Goal: Task Accomplishment & Management: Complete application form

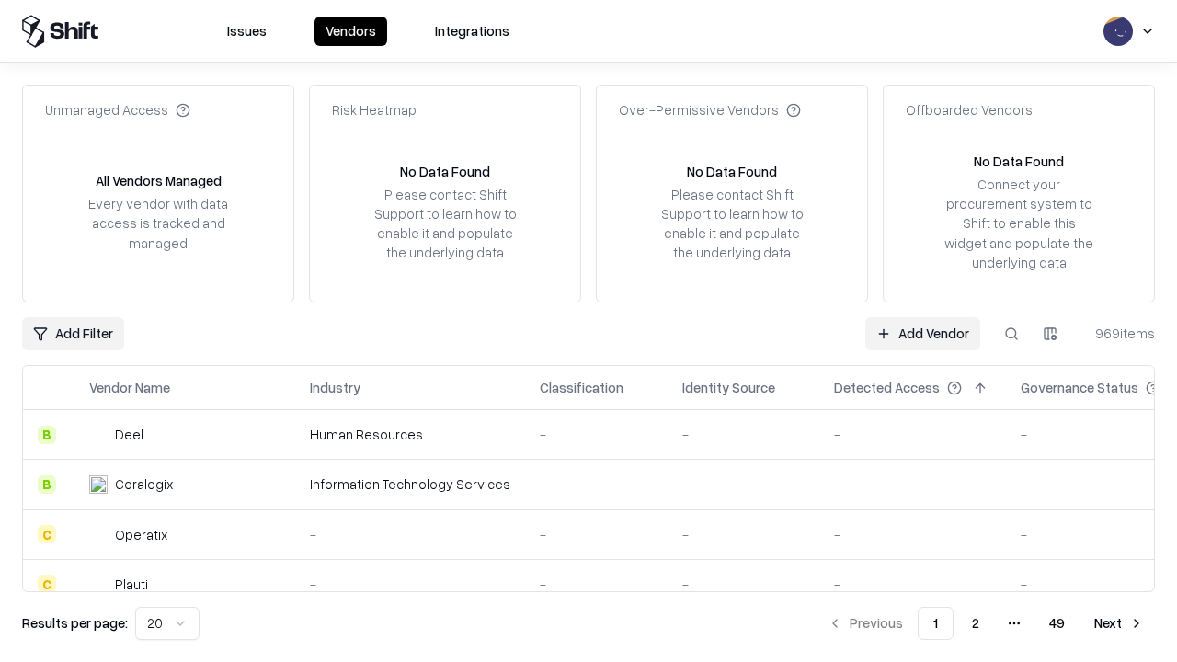
click at [922, 333] on link "Add Vendor" at bounding box center [922, 333] width 115 height 33
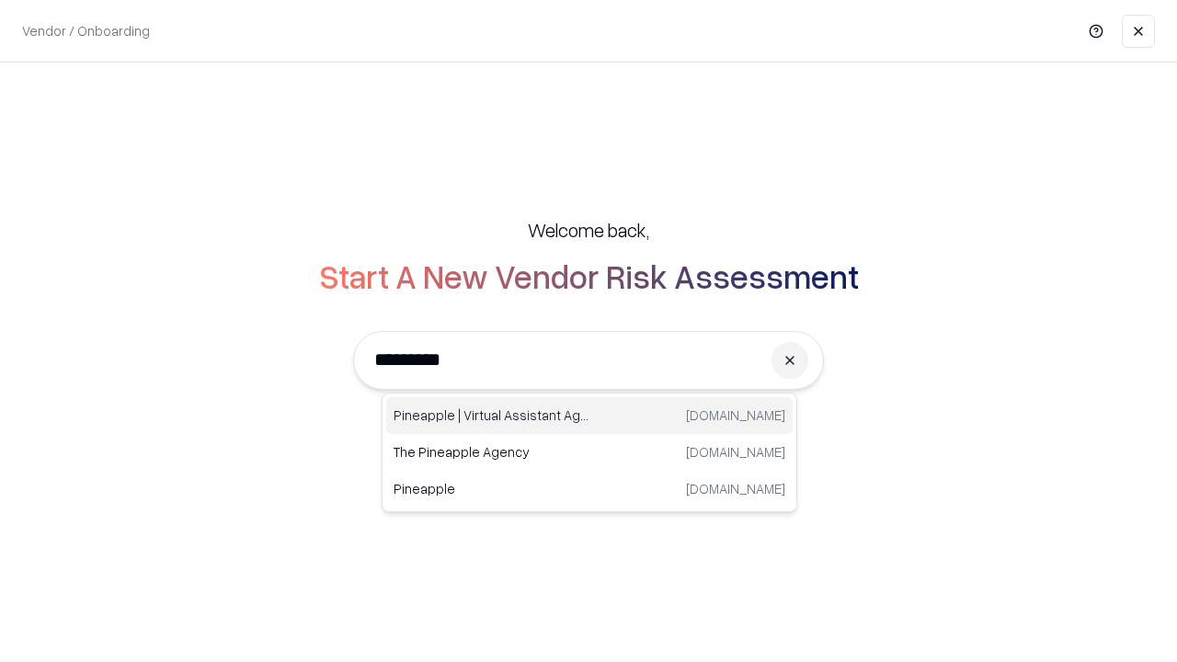
click at [589, 416] on div "Pineapple | Virtual Assistant Agency [DOMAIN_NAME]" at bounding box center [589, 415] width 406 height 37
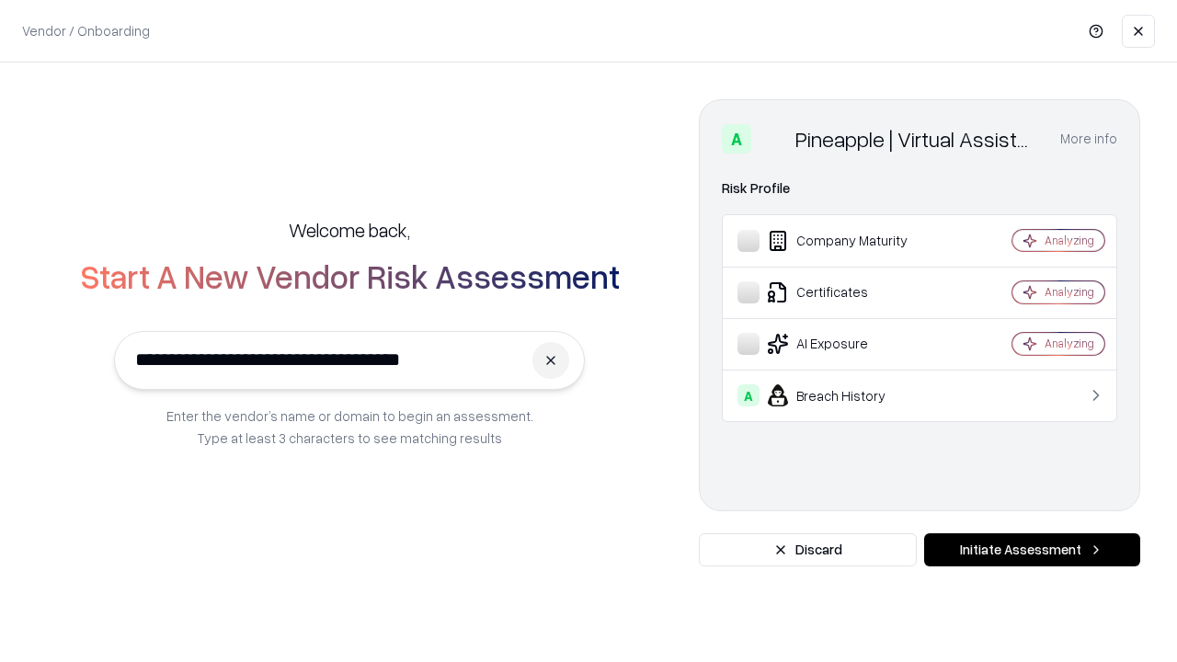
type input "**********"
click at [1032, 550] on button "Initiate Assessment" at bounding box center [1032, 549] width 216 height 33
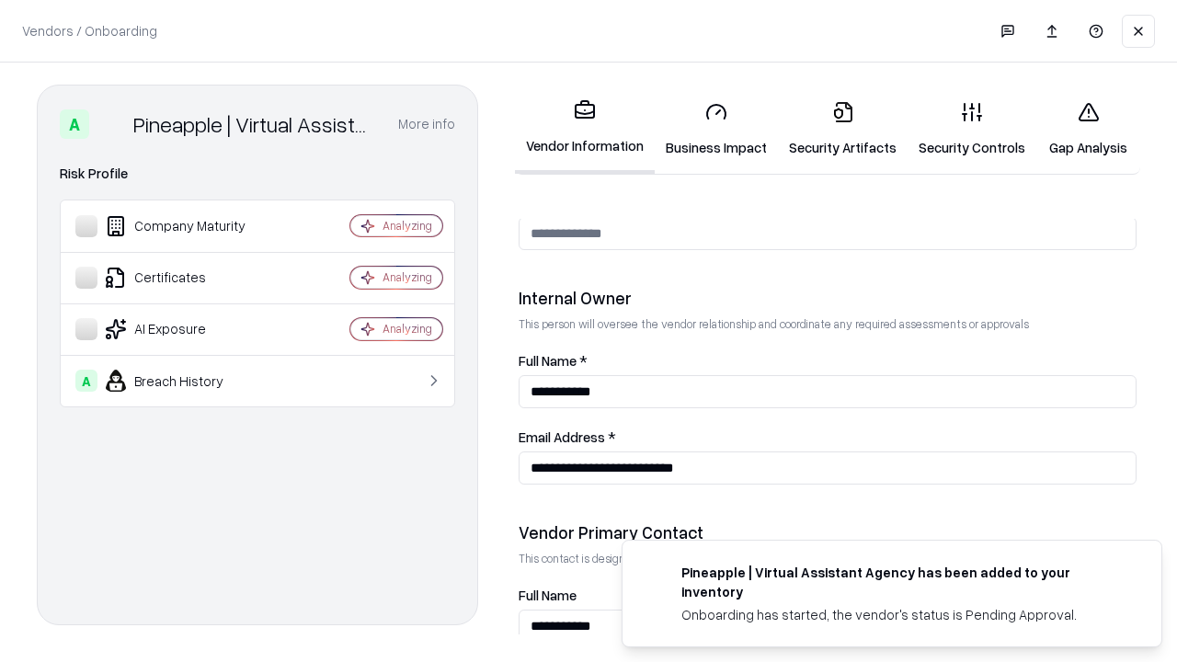
scroll to position [953, 0]
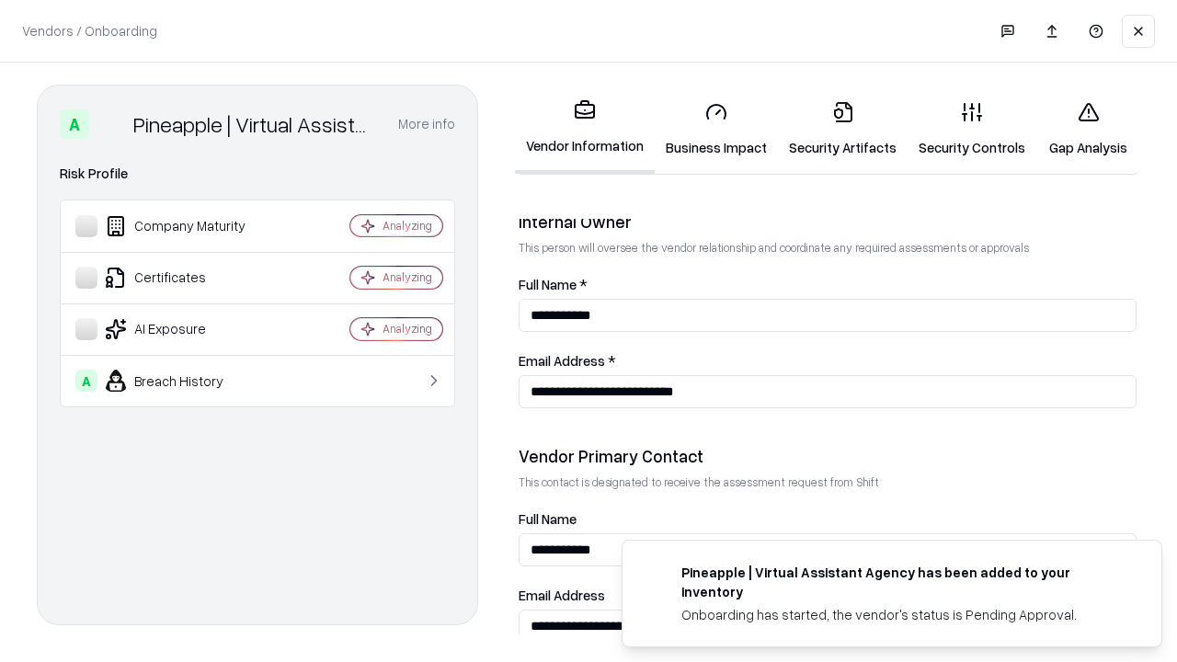
click at [716, 129] on link "Business Impact" at bounding box center [716, 129] width 123 height 86
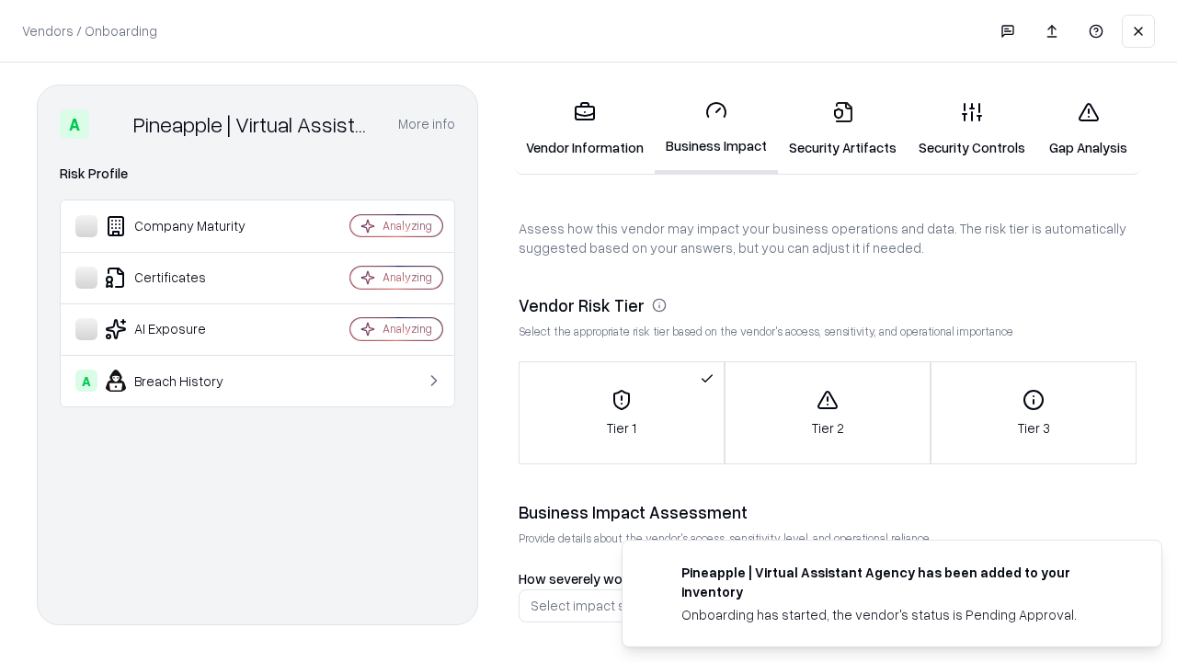
click at [842, 129] on link "Security Artifacts" at bounding box center [843, 129] width 130 height 86
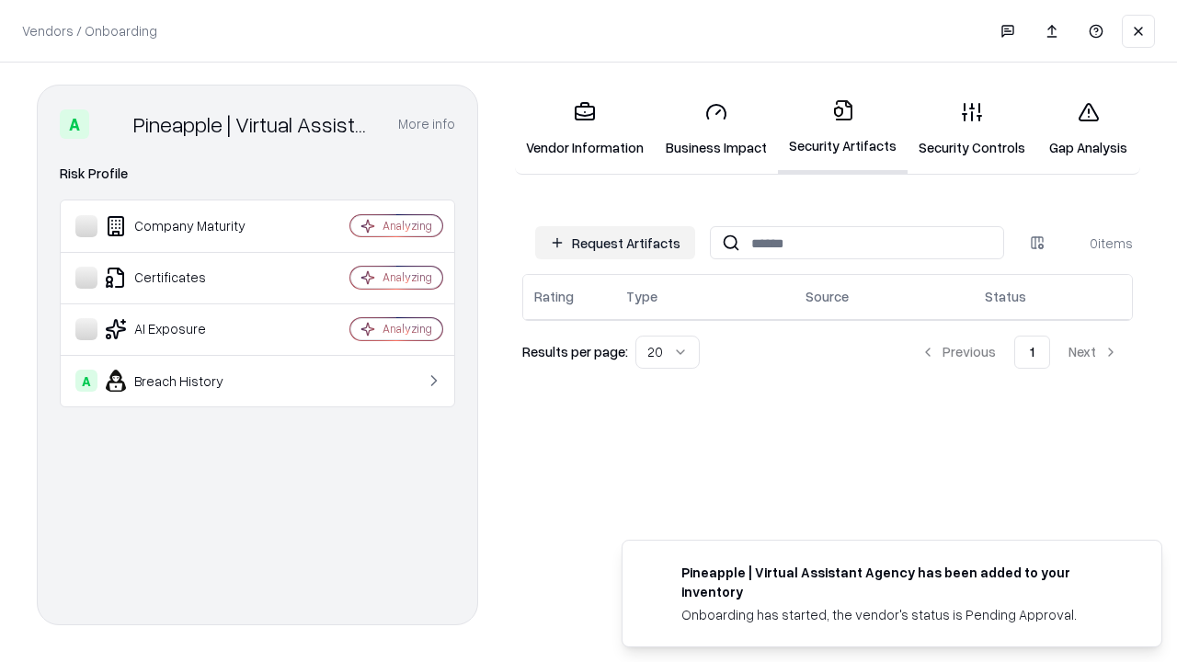
click at [615, 243] on button "Request Artifacts" at bounding box center [615, 242] width 160 height 33
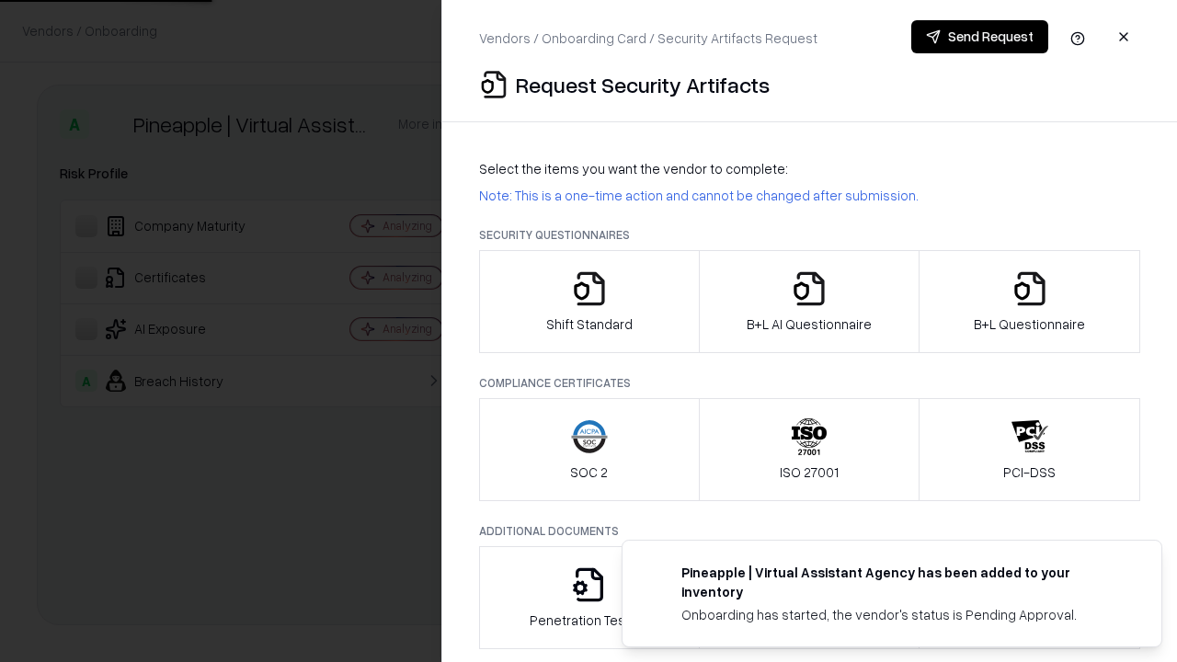
click at [589, 302] on icon "button" at bounding box center [589, 288] width 37 height 37
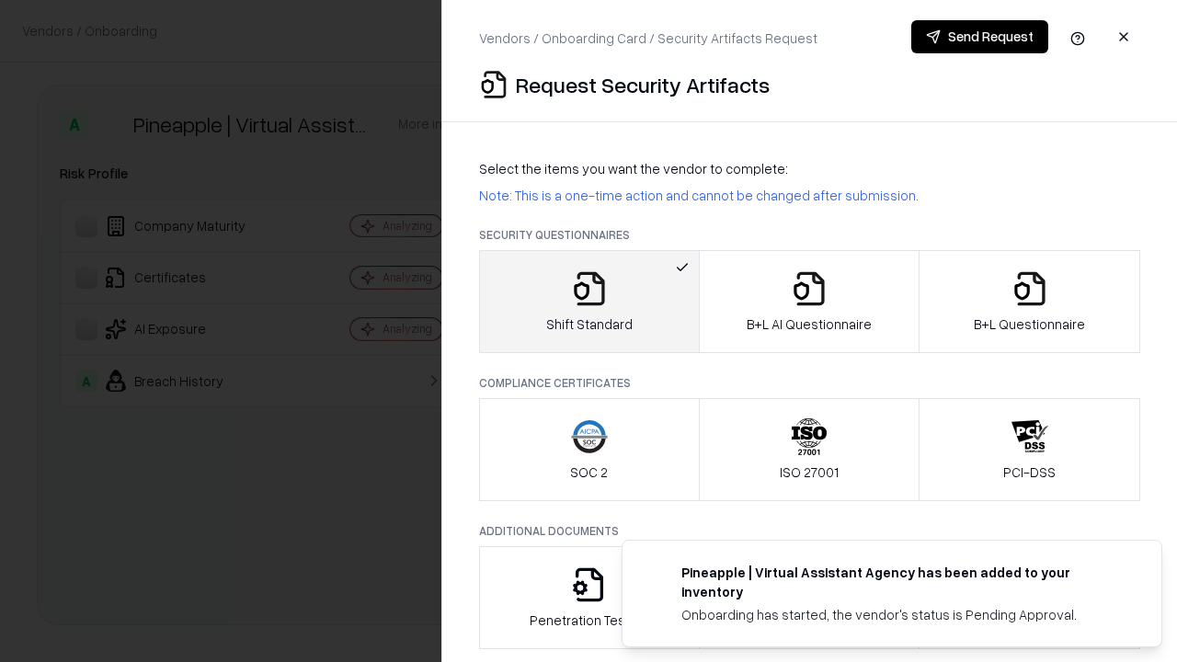
click at [979, 37] on button "Send Request" at bounding box center [979, 36] width 137 height 33
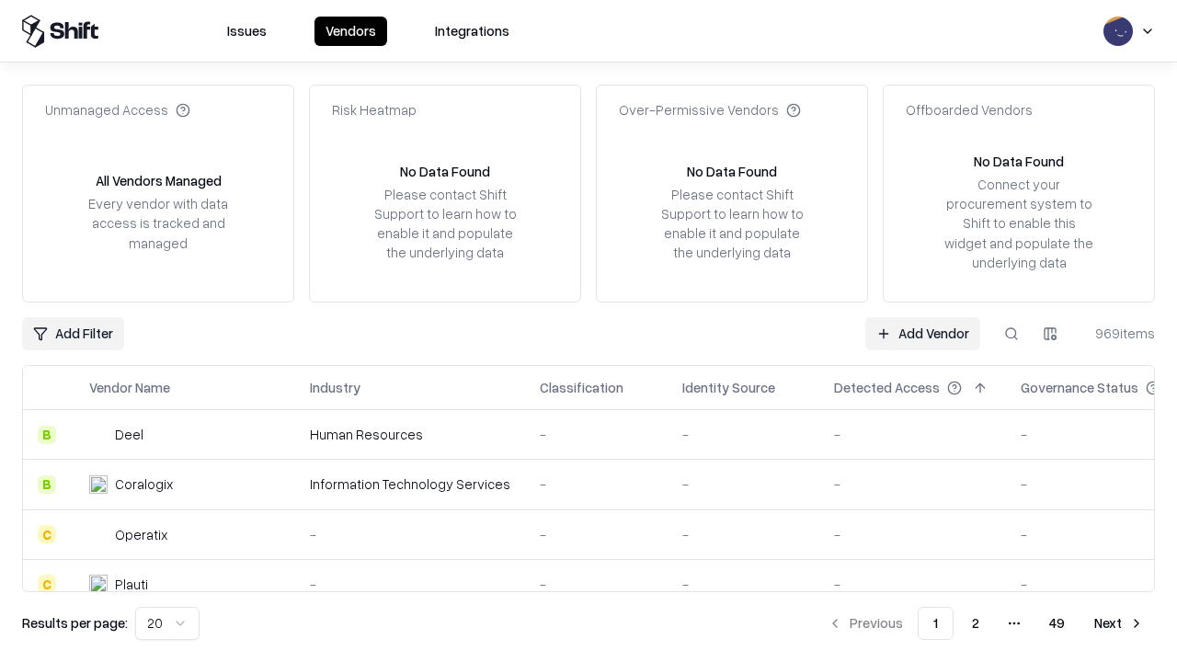
click at [1012, 333] on button at bounding box center [1011, 333] width 33 height 33
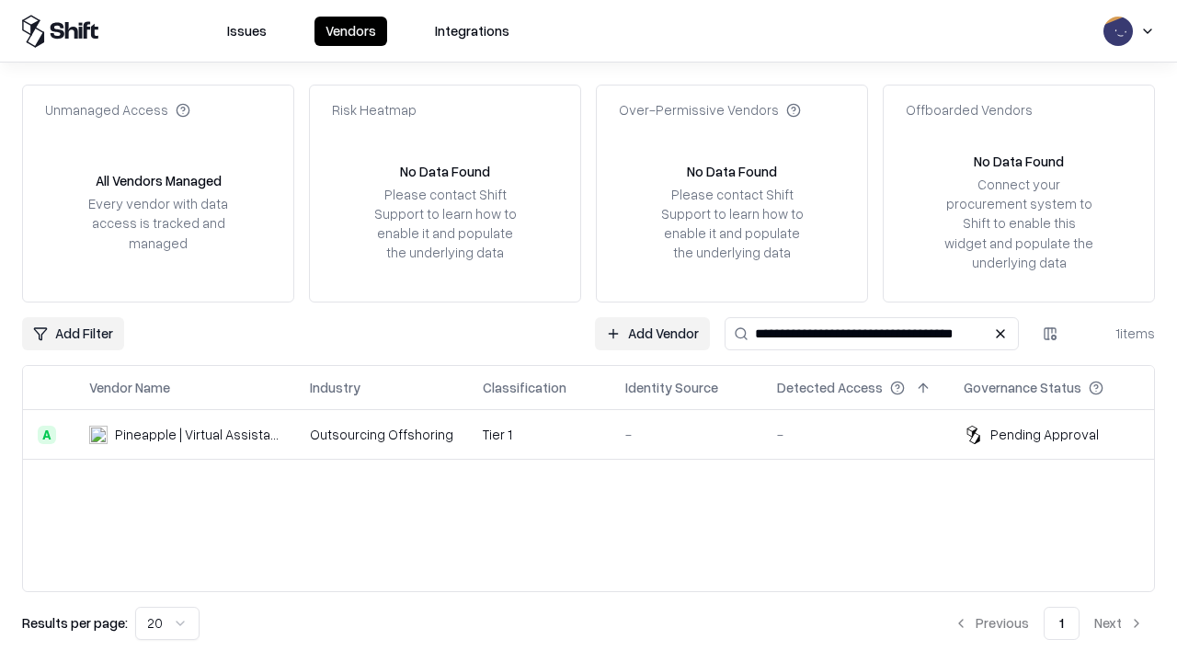
type input "**********"
click at [600, 434] on td "Tier 1" at bounding box center [539, 435] width 143 height 50
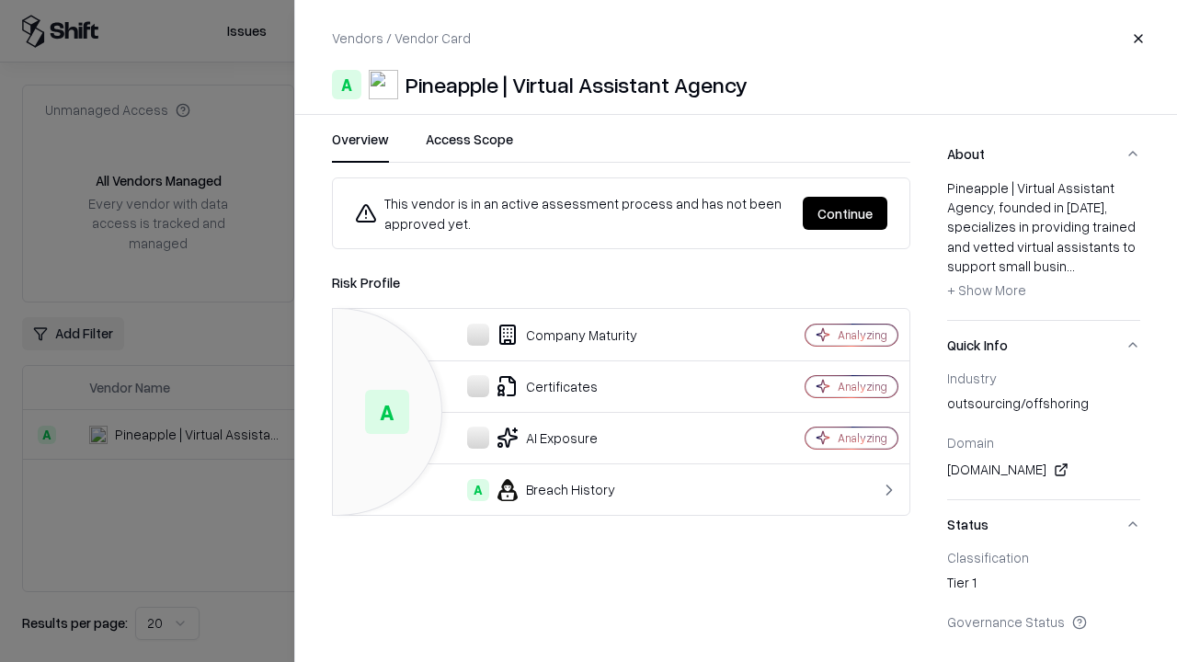
click at [845, 213] on button "Continue" at bounding box center [845, 213] width 85 height 33
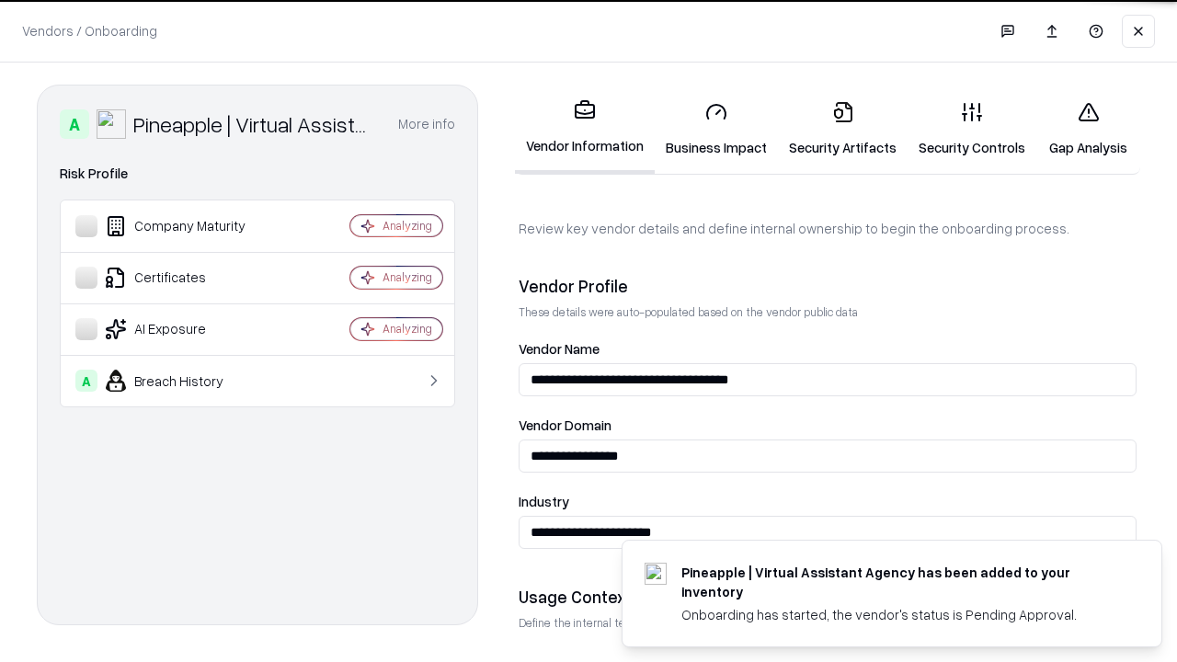
click at [842, 129] on link "Security Artifacts" at bounding box center [843, 129] width 130 height 86
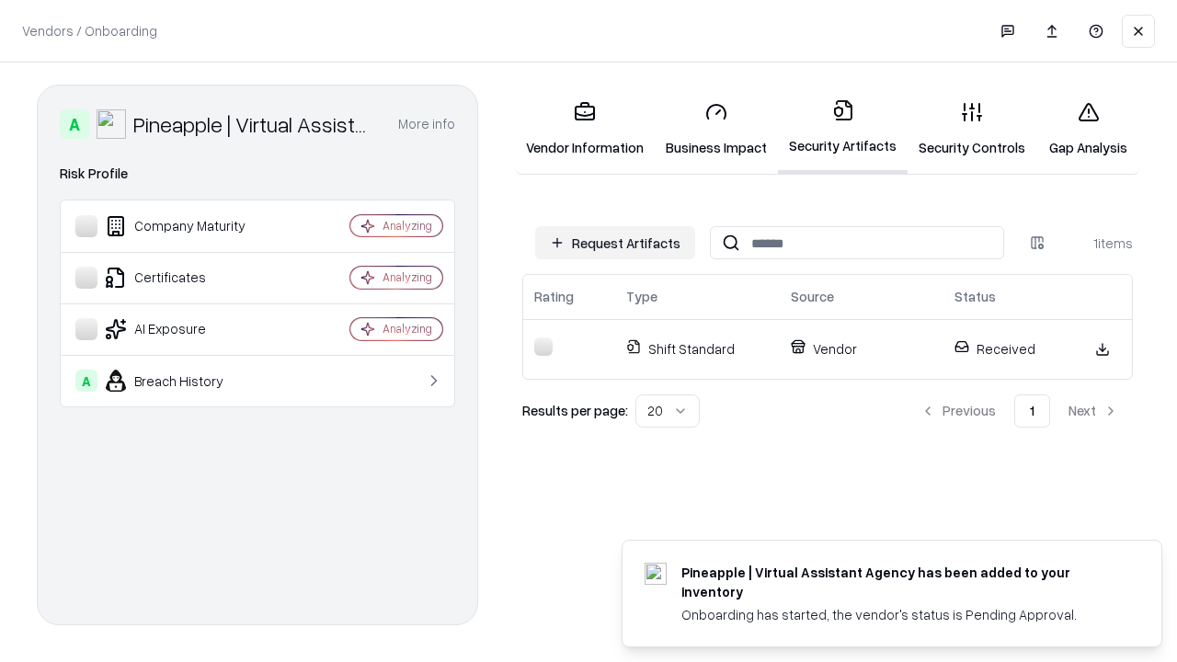
click at [972, 129] on link "Security Controls" at bounding box center [972, 129] width 129 height 86
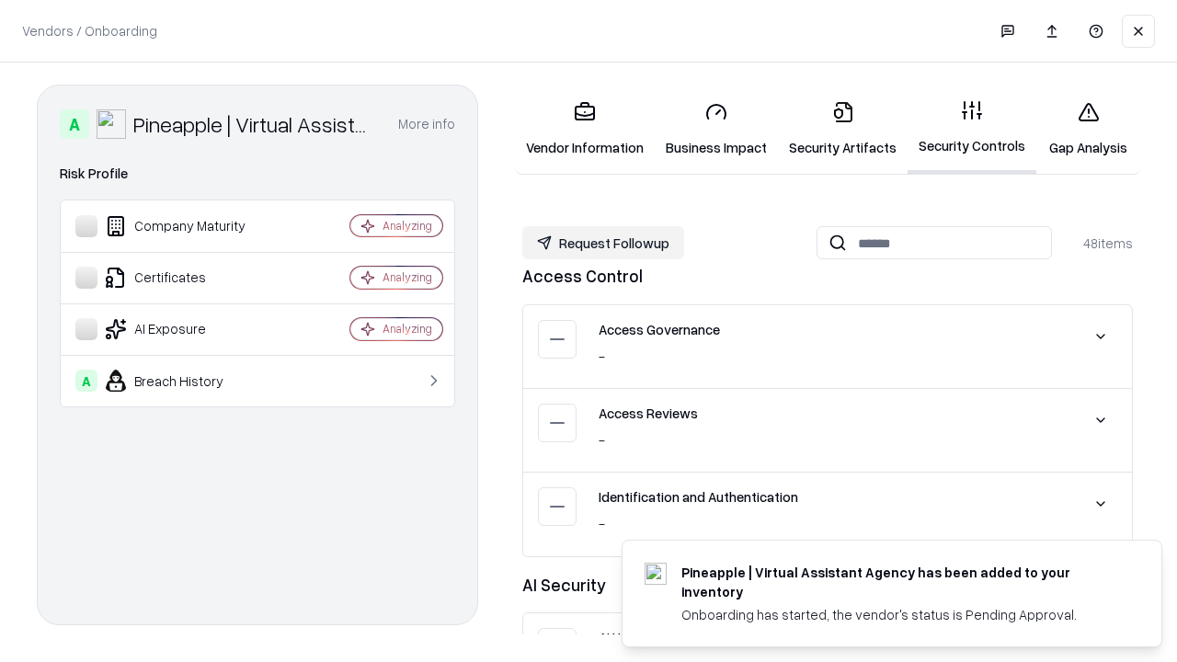
click at [603, 242] on button "Request Followup" at bounding box center [603, 242] width 162 height 33
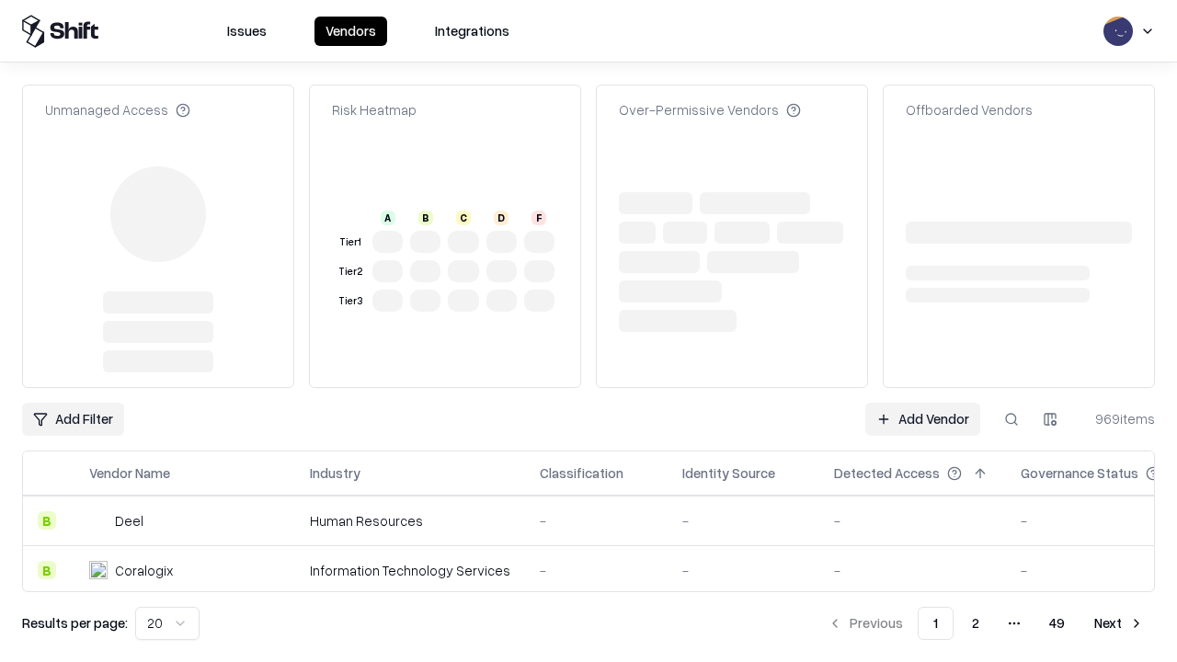
click at [922, 403] on link "Add Vendor" at bounding box center [922, 419] width 115 height 33
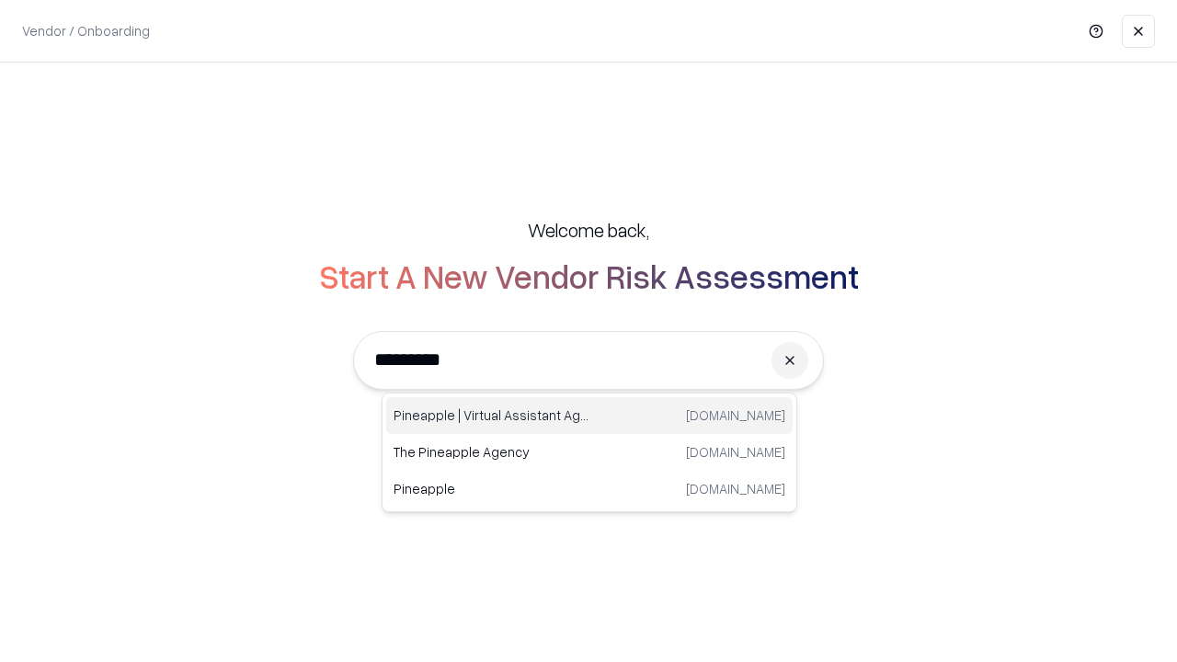
click at [589, 416] on div "Pineapple | Virtual Assistant Agency [DOMAIN_NAME]" at bounding box center [589, 415] width 406 height 37
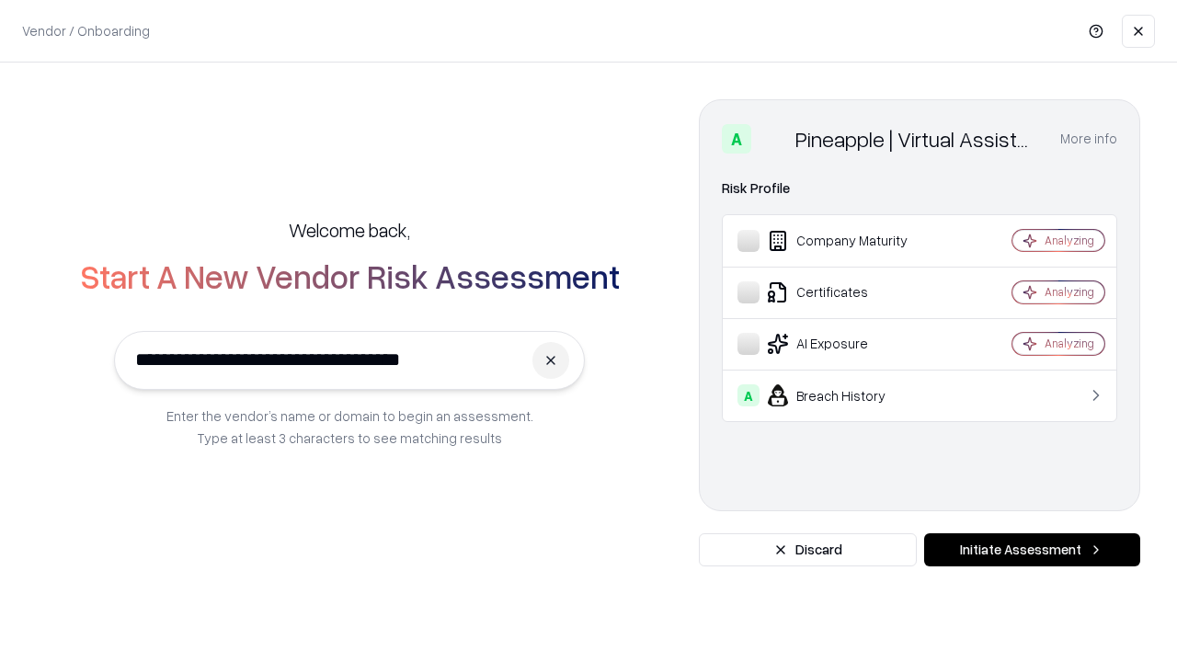
type input "**********"
click at [1032, 550] on button "Initiate Assessment" at bounding box center [1032, 549] width 216 height 33
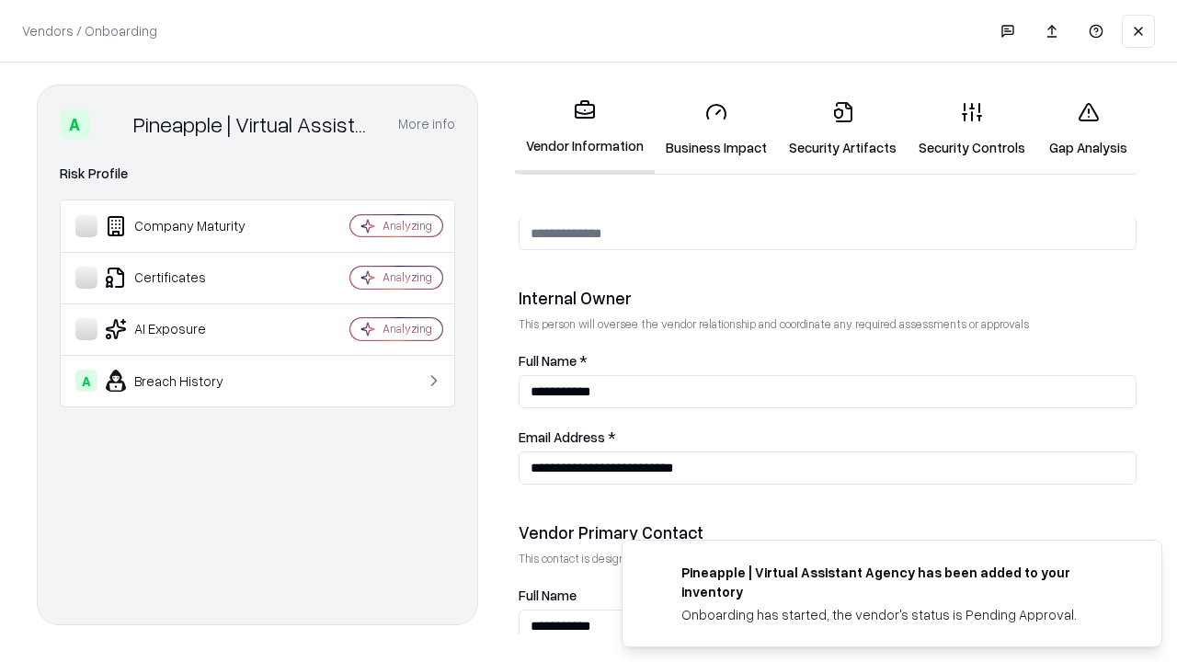
scroll to position [953, 0]
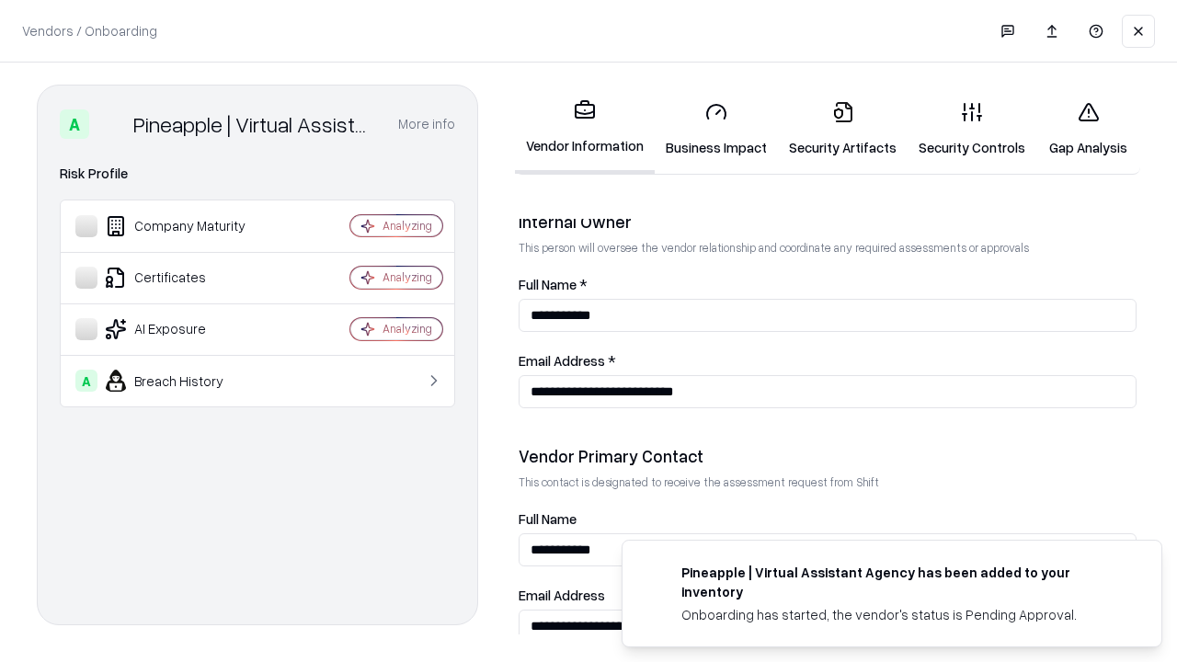
click at [1088, 129] on link "Gap Analysis" at bounding box center [1088, 129] width 104 height 86
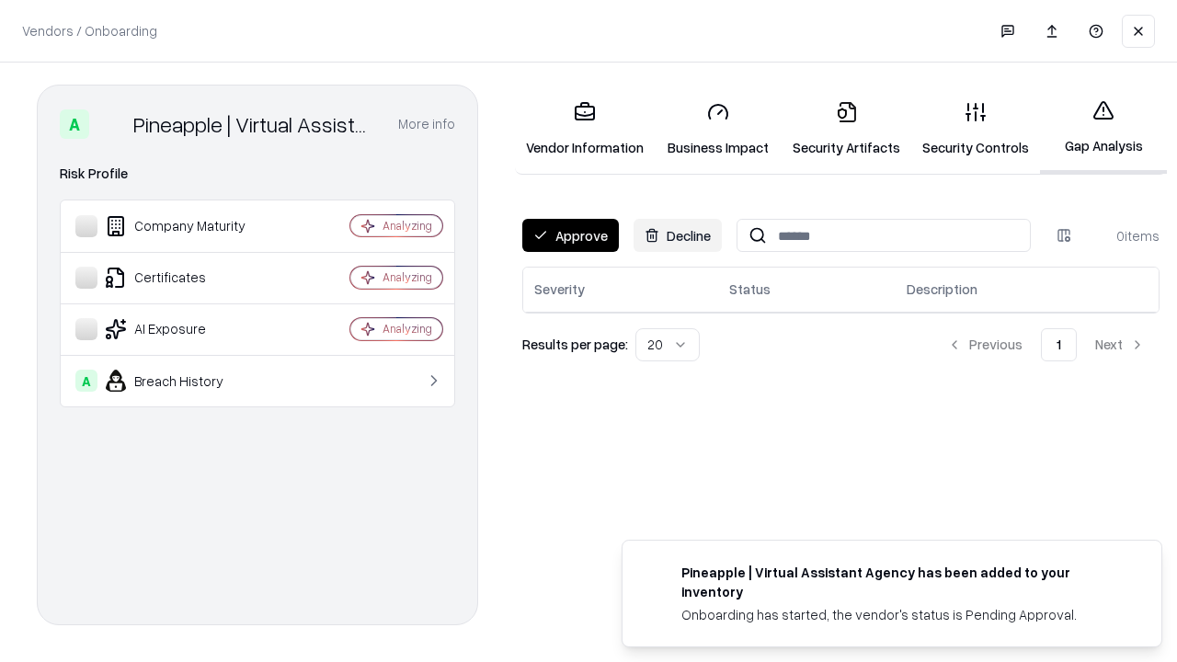
click at [570, 235] on button "Approve" at bounding box center [570, 235] width 97 height 33
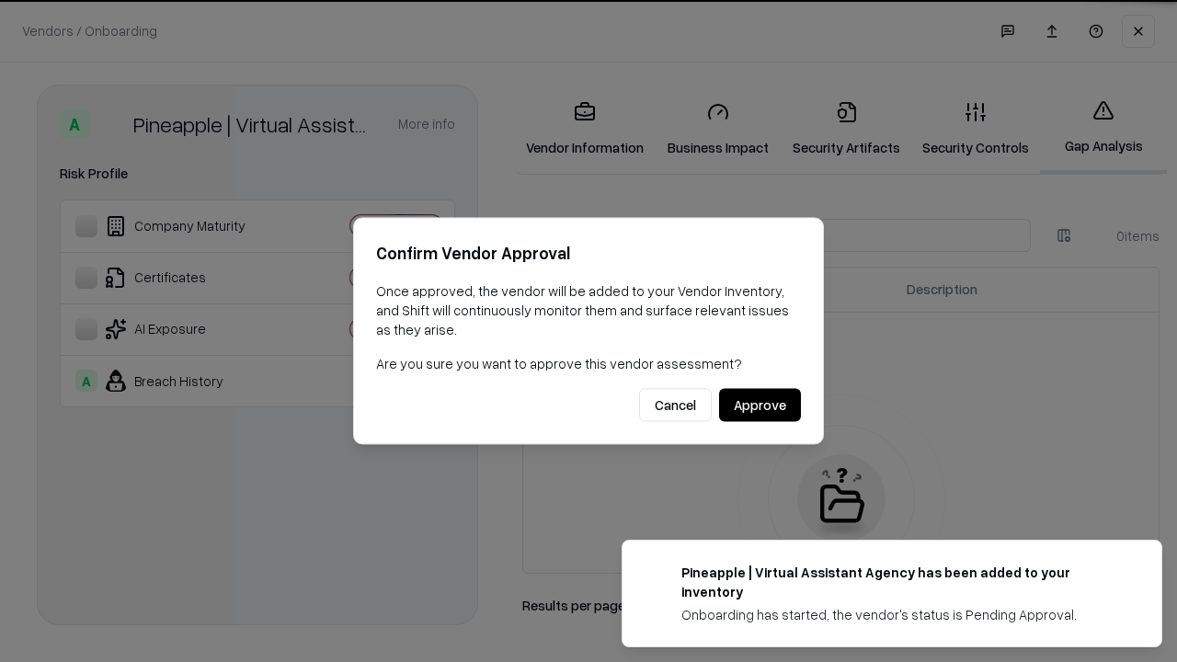
click at [760, 405] on button "Approve" at bounding box center [760, 405] width 82 height 33
